Goal: Check status: Check status

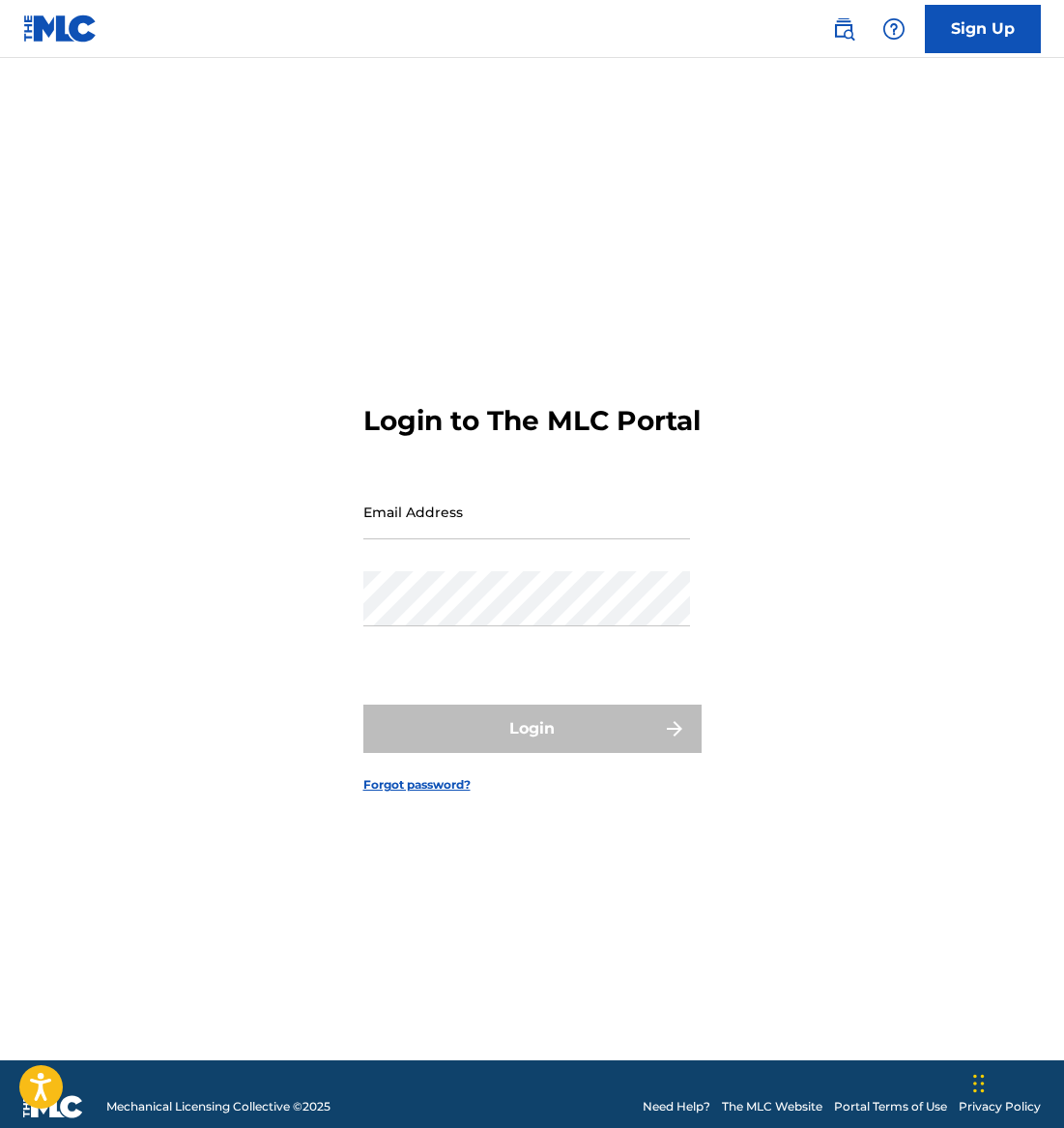
click at [494, 539] on input "Email Address" at bounding box center [526, 511] width 327 height 55
type input "[EMAIL_ADDRESS][DOMAIN_NAME]"
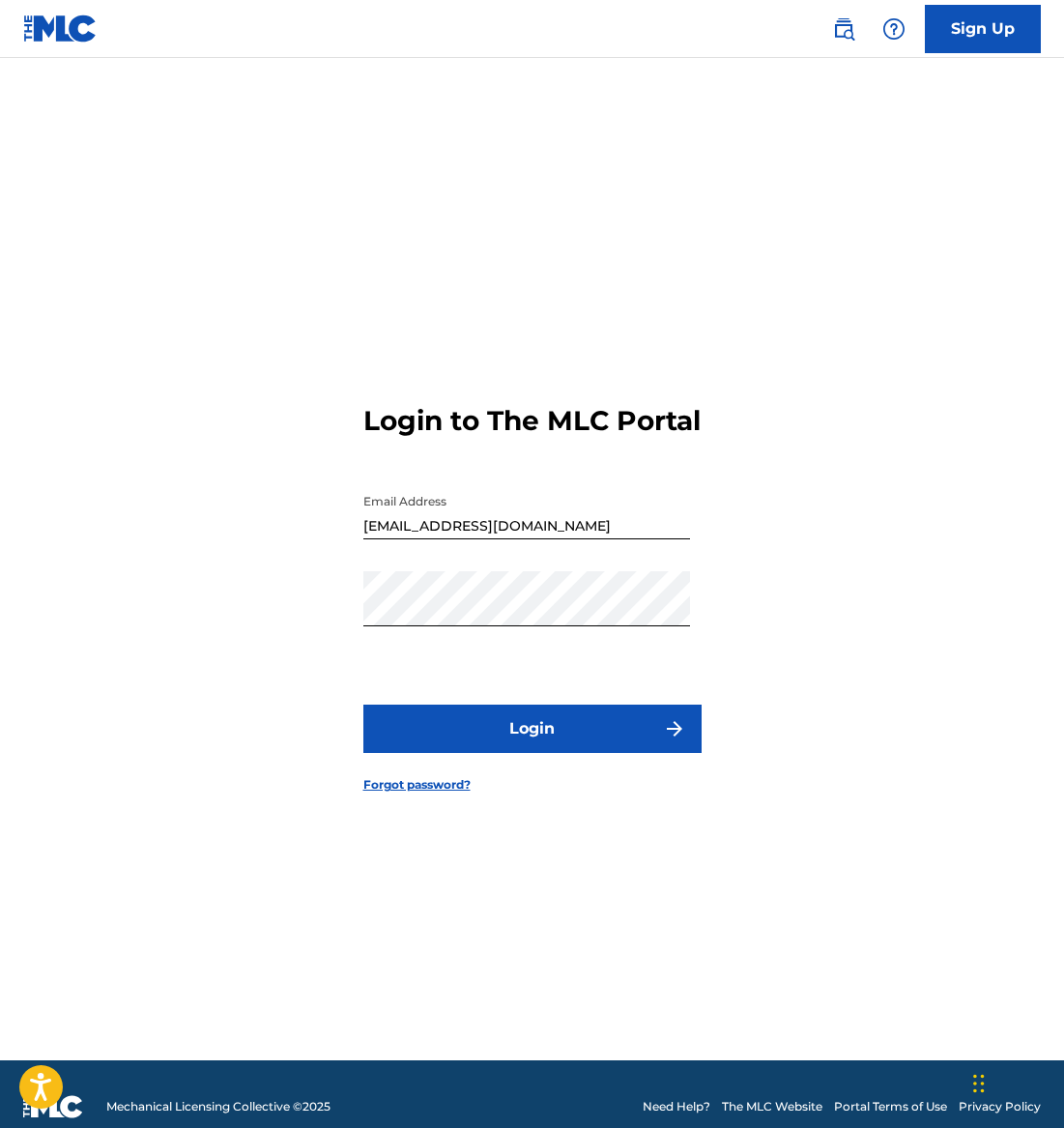
click at [548, 753] on button "Login" at bounding box center [532, 728] width 339 height 48
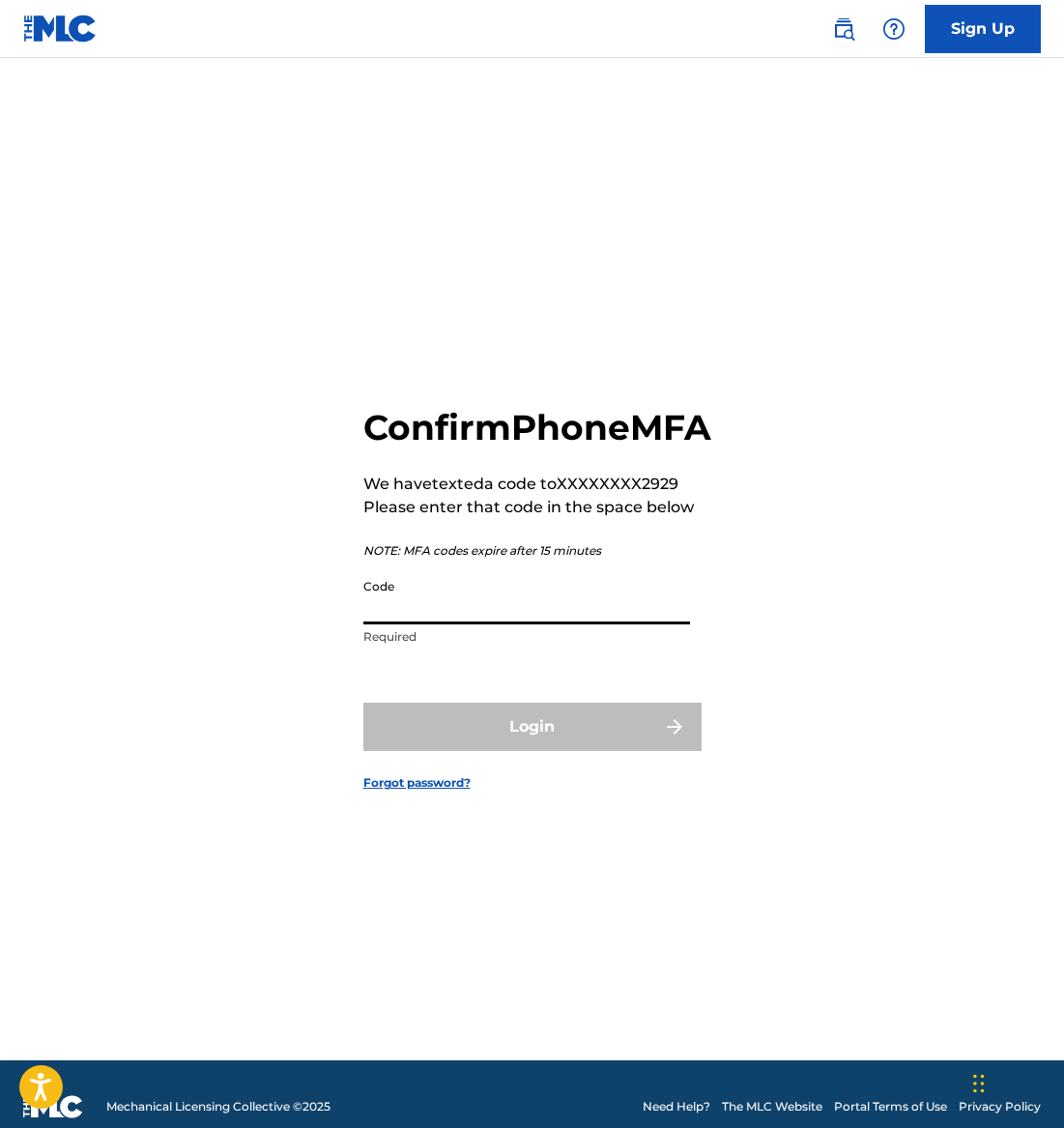
click at [464, 624] on input "Code" at bounding box center [526, 597] width 327 height 55
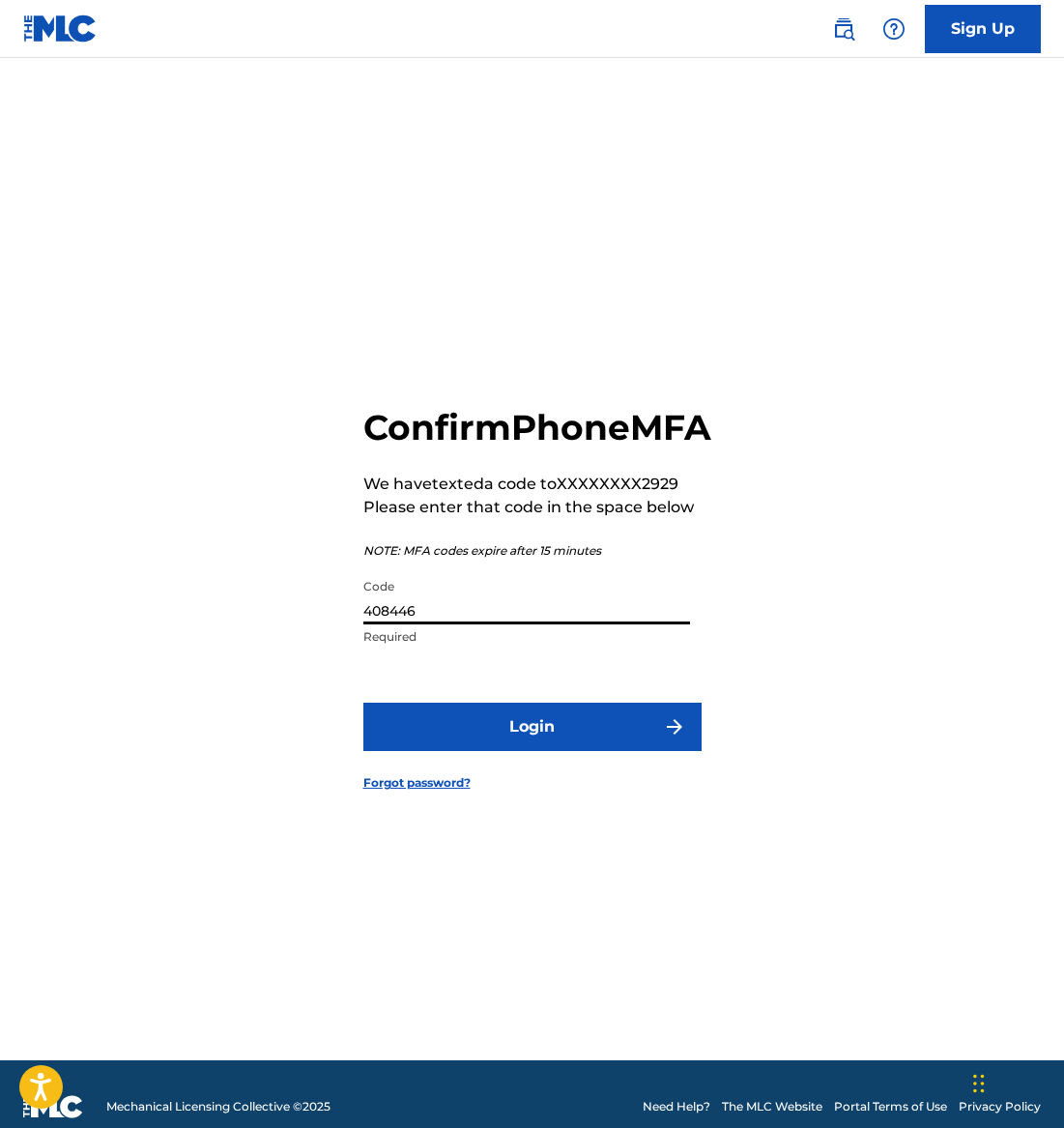
type input "408446"
click at [578, 746] on button "Login" at bounding box center [532, 726] width 339 height 48
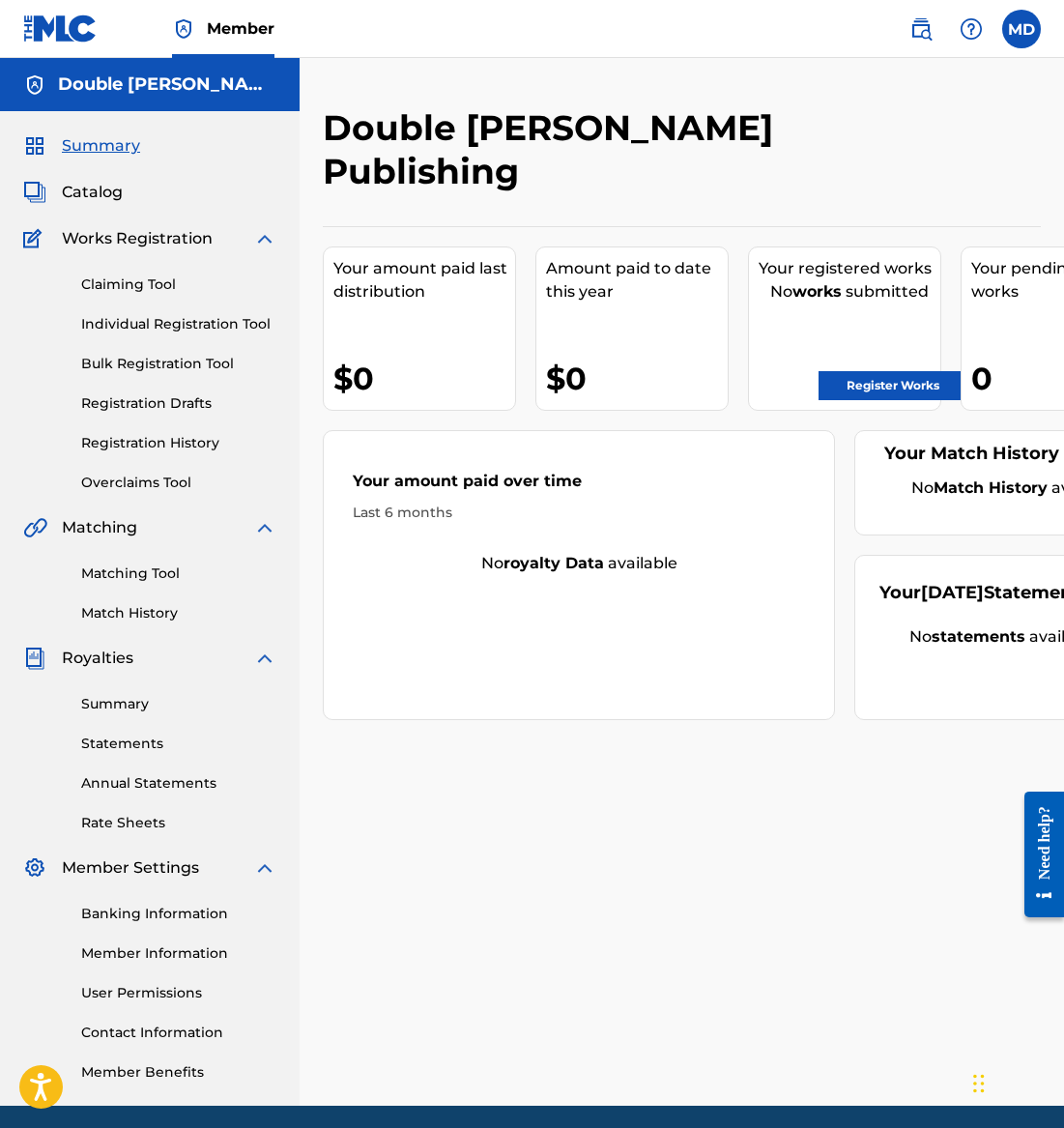
click at [153, 447] on link "Registration History" at bounding box center [179, 443] width 195 height 21
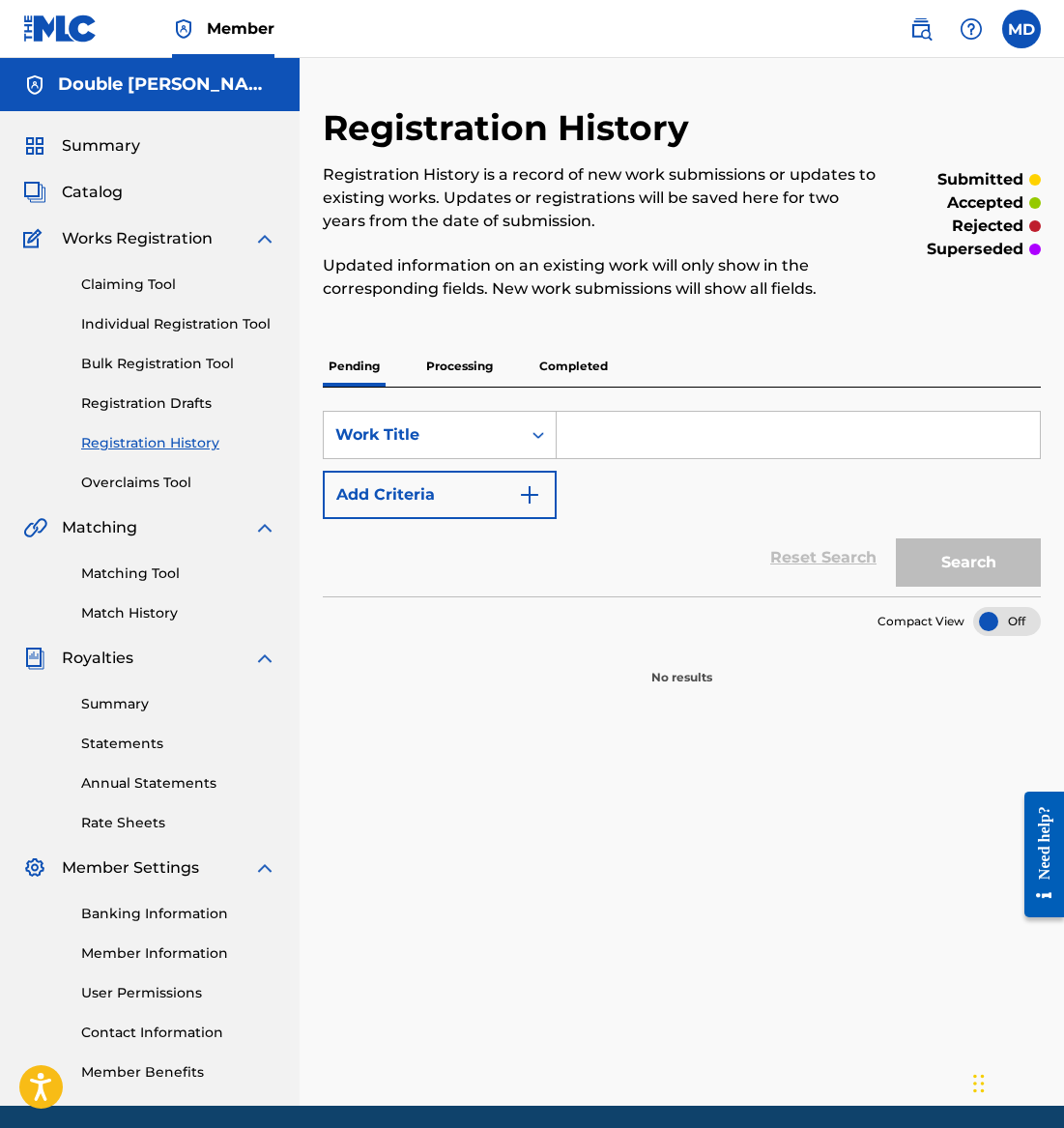
click at [482, 364] on p "Processing" at bounding box center [459, 366] width 79 height 40
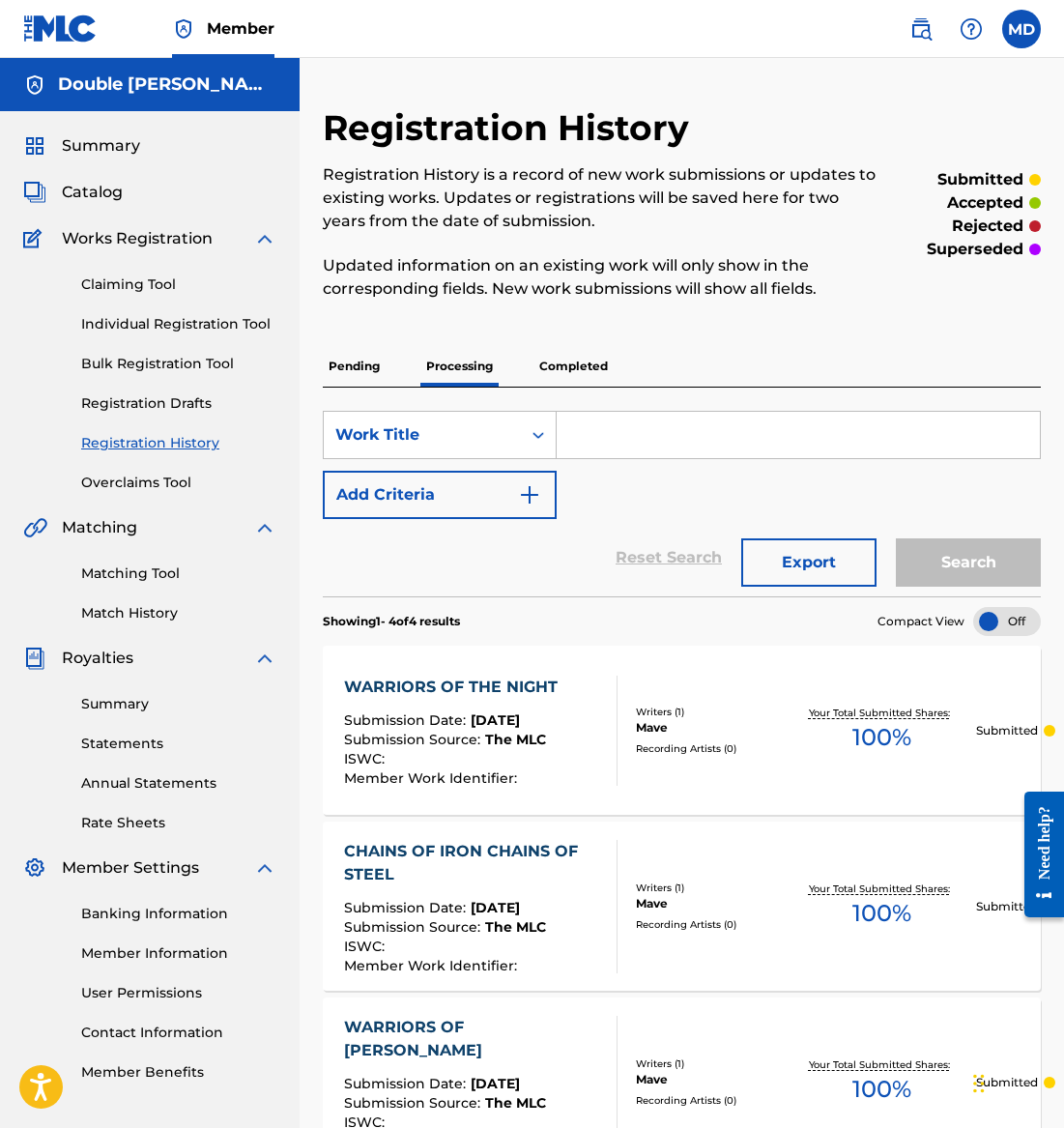
click at [1015, 26] on label at bounding box center [1021, 28] width 38 height 38
click at [1022, 29] on input "MD [PERSON_NAME] [EMAIL_ADDRESS][DOMAIN_NAME] Notification Preferences Profile …" at bounding box center [1022, 29] width 0 height 0
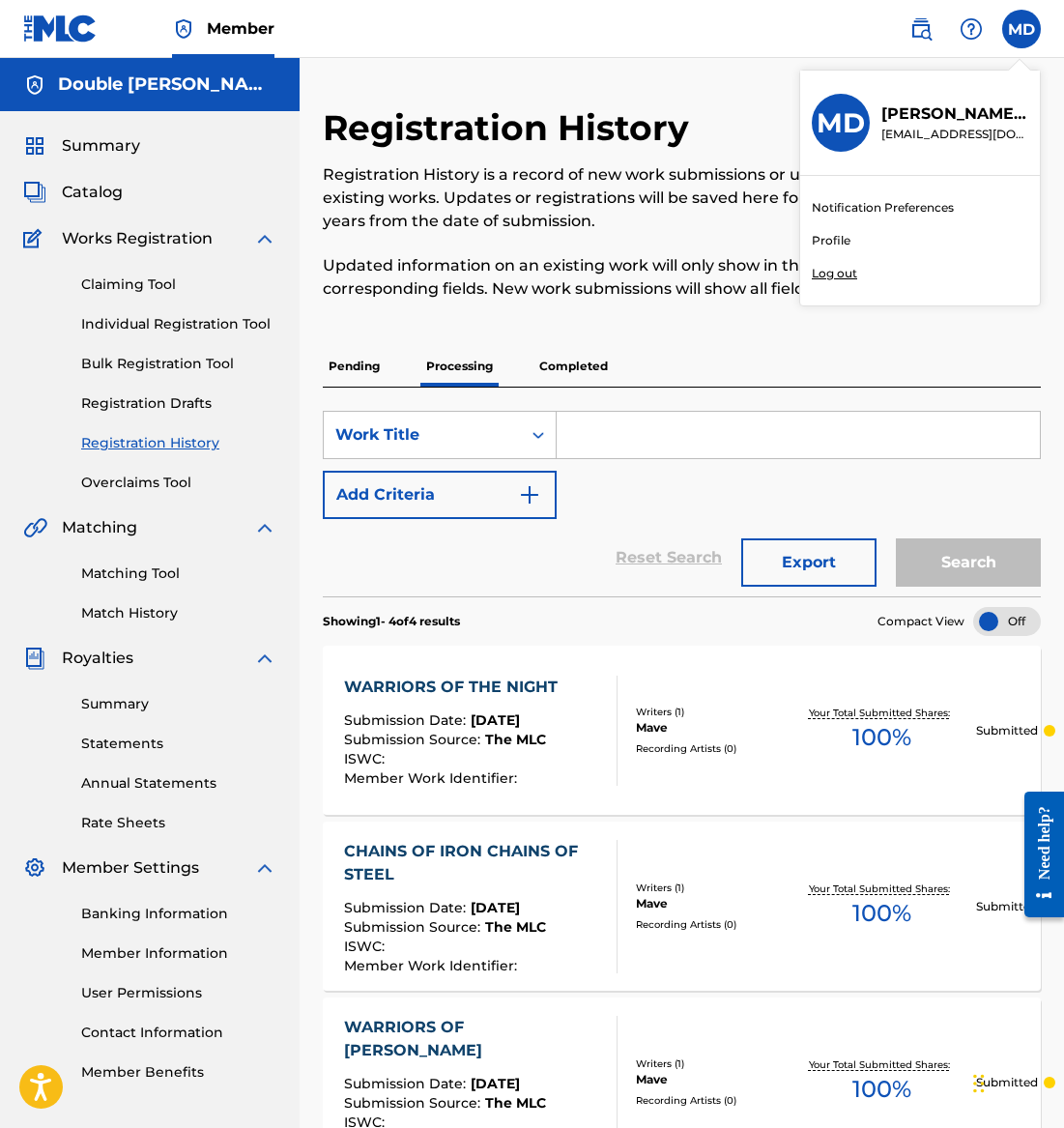
drag, startPoint x: 830, startPoint y: 269, endPoint x: 538, endPoint y: 130, distance: 323.4
click at [829, 269] on p "Log out" at bounding box center [834, 274] width 45 height 18
click at [1022, 29] on input "MD [PERSON_NAME] [EMAIL_ADDRESS][DOMAIN_NAME] Notification Preferences Profile …" at bounding box center [1022, 29] width 0 height 0
